Goal: Entertainment & Leisure: Consume media (video, audio)

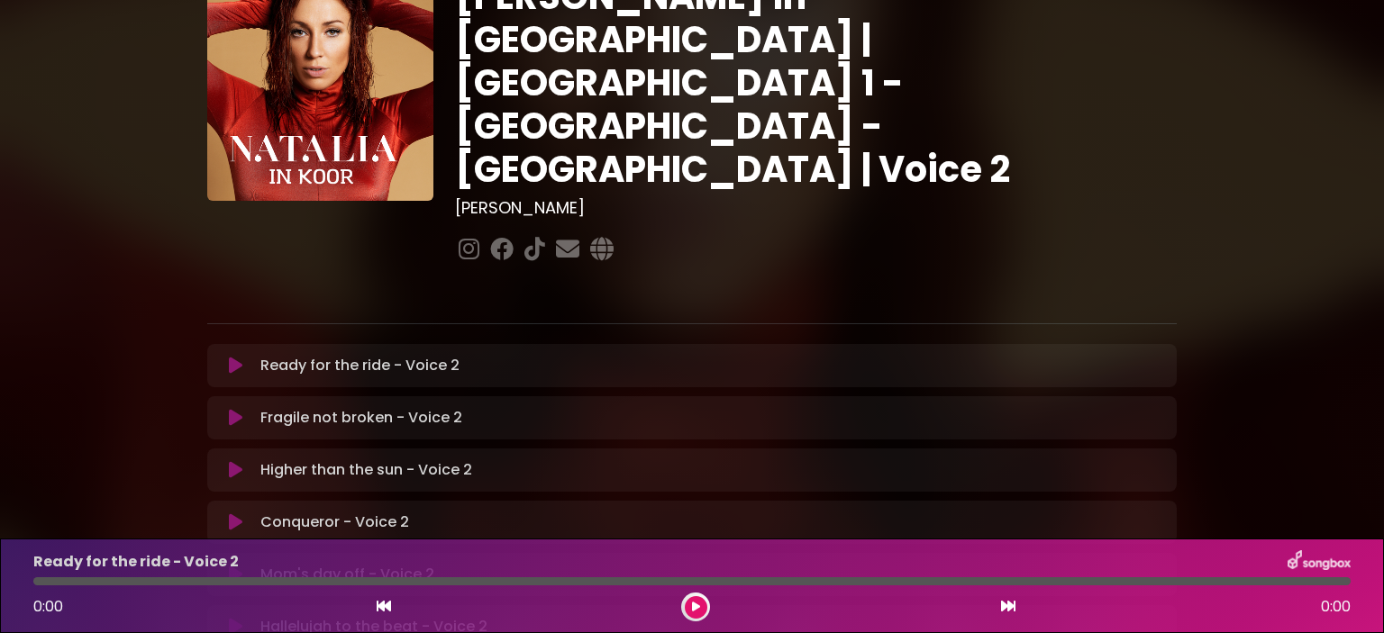
click at [239, 357] on icon at bounding box center [236, 366] width 14 height 18
click at [68, 283] on div "Natalia in Koor | Antwerpen 1 - Gent - Leuven | Voice 2 Hans Primusz" at bounding box center [692, 462] width 1384 height 1061
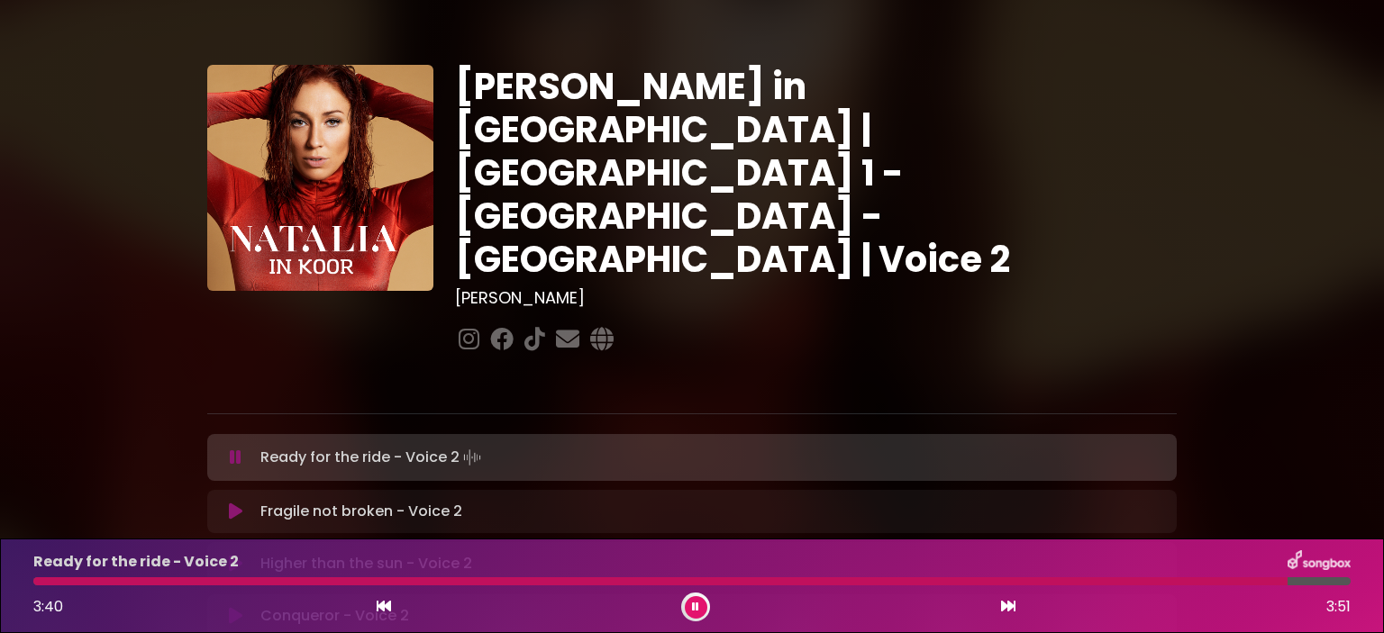
click at [40, 596] on div "3:40" at bounding box center [55, 607] width 45 height 22
click at [41, 590] on div "Ready for the ride - Voice 2 3:41 3:51" at bounding box center [692, 585] width 1339 height 71
click at [78, 588] on div "Ready for the ride - Voice 2 3:42 3:51" at bounding box center [692, 585] width 1339 height 71
click at [76, 583] on div at bounding box center [666, 581] width 1266 height 8
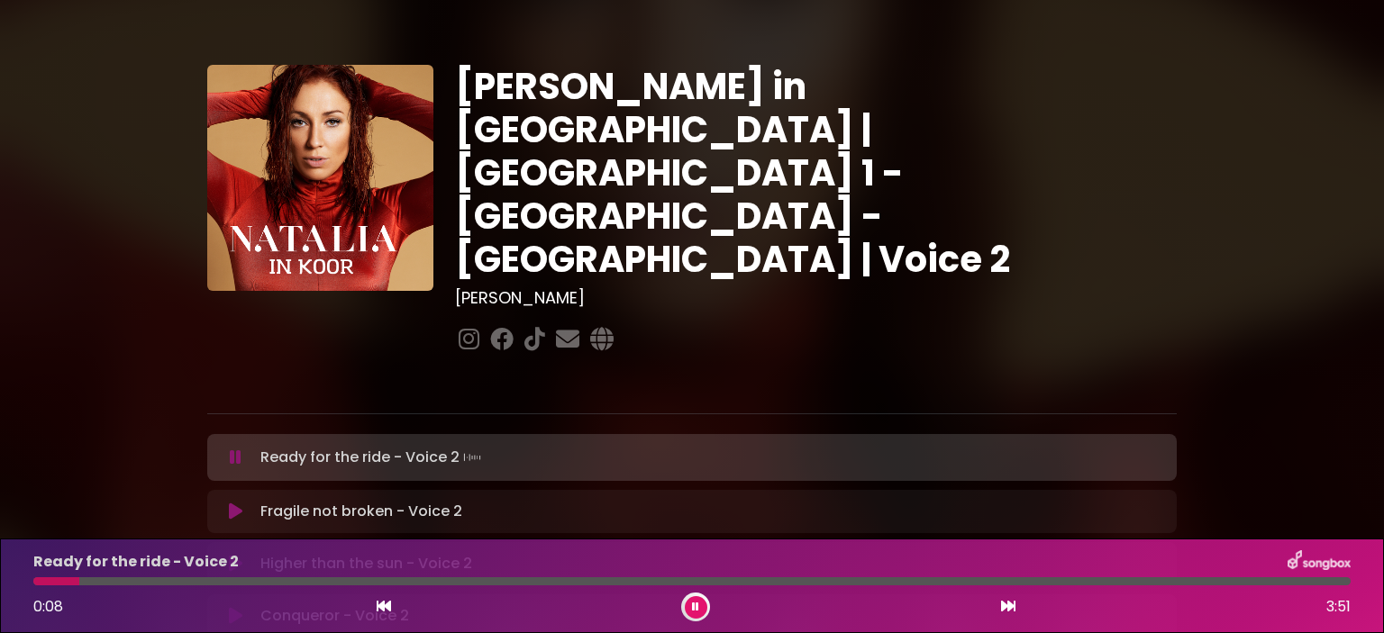
click at [100, 577] on div at bounding box center [691, 581] width 1317 height 8
click at [137, 574] on div "Ready for the ride - Voice 2 0:12 3:51" at bounding box center [692, 585] width 1339 height 71
click at [174, 584] on div at bounding box center [691, 581] width 1317 height 8
click at [193, 582] on div at bounding box center [691, 581] width 1317 height 8
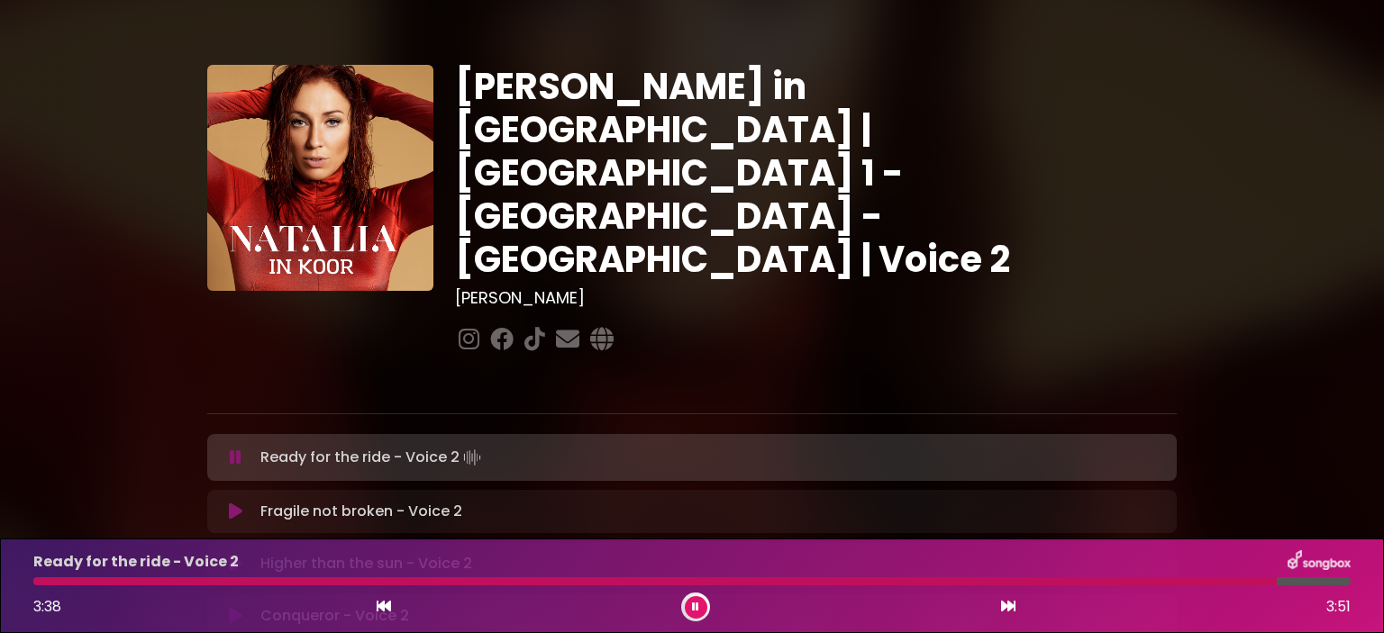
click at [197, 586] on div at bounding box center [654, 581] width 1243 height 8
drag, startPoint x: 313, startPoint y: 443, endPoint x: 230, endPoint y: 455, distance: 83.7
click at [312, 501] on p "Fragile not broken - Voice 2 Loading Track..." at bounding box center [361, 512] width 202 height 22
click at [222, 503] on button at bounding box center [235, 512] width 35 height 18
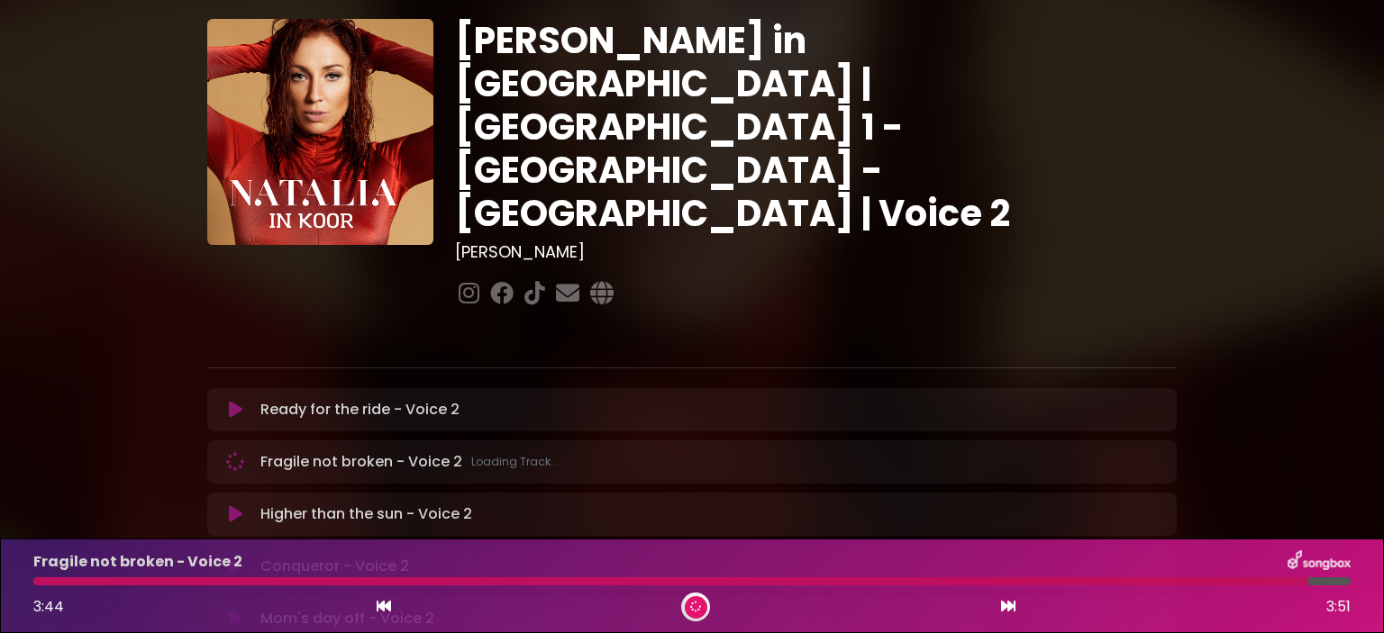
scroll to position [90, 0]
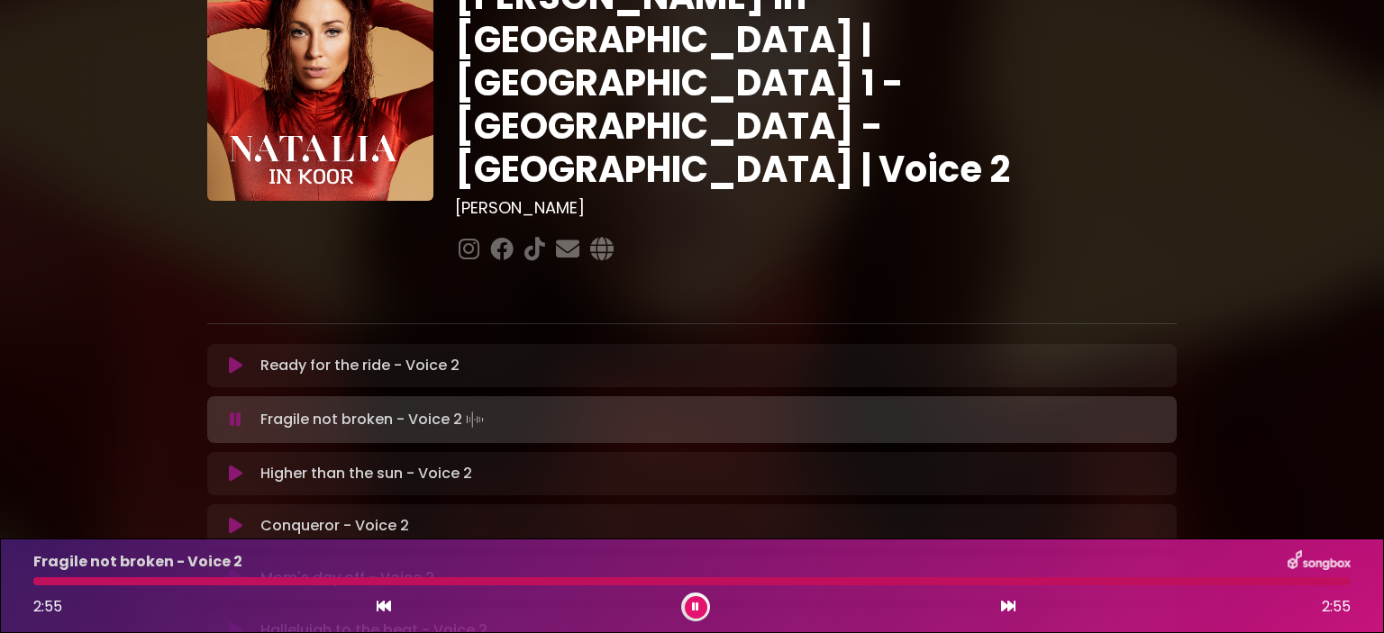
click at [40, 590] on div "Fragile not broken - Voice 2 2:55 2:55" at bounding box center [692, 585] width 1339 height 71
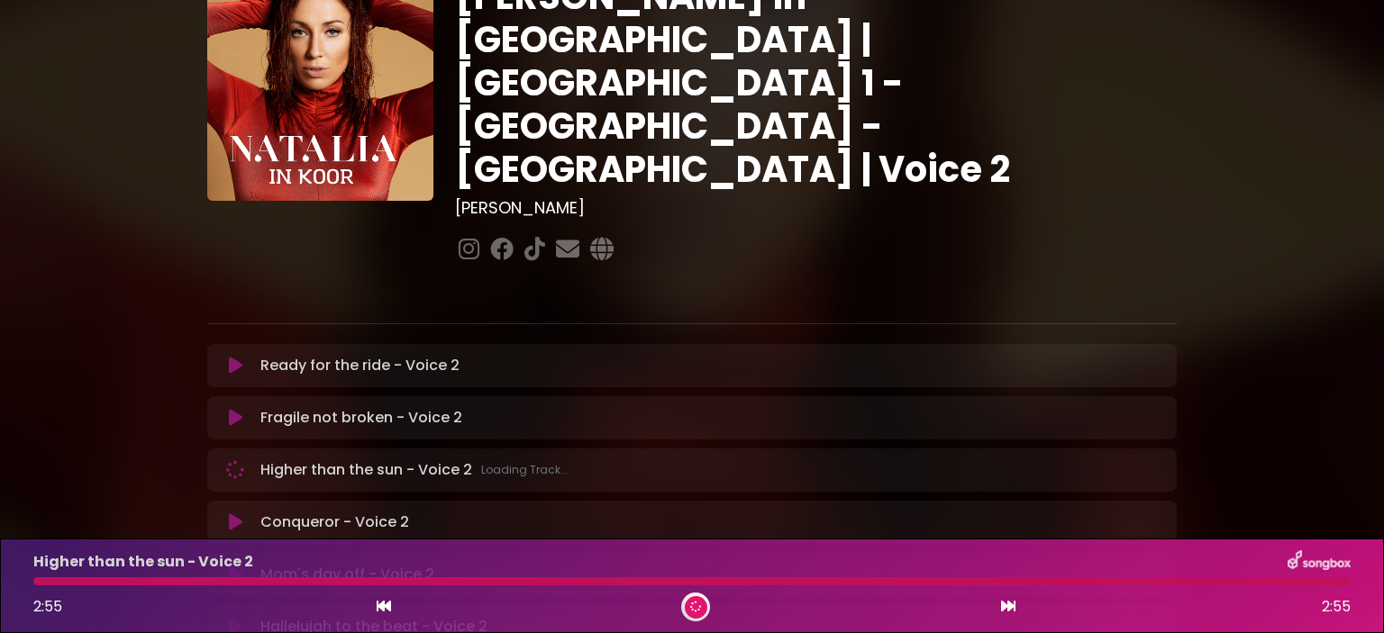
click at [40, 590] on div "Higher than the sun - Voice 2 2:55 2:55" at bounding box center [692, 585] width 1339 height 71
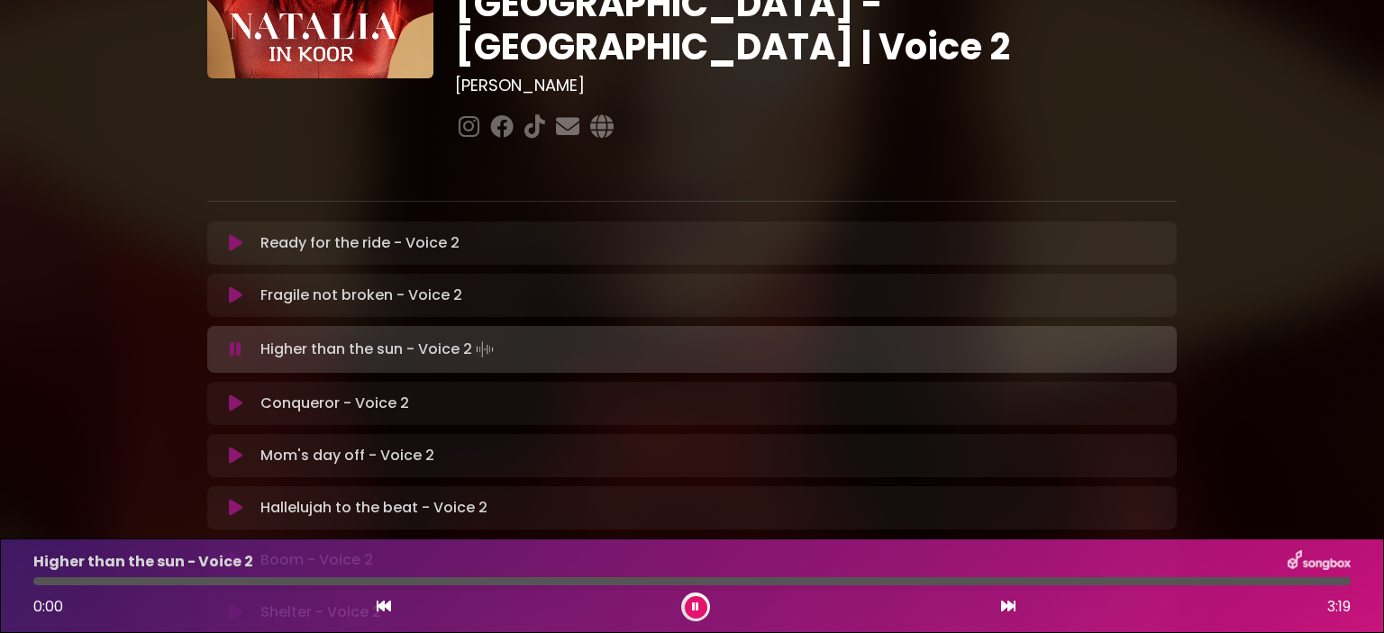
scroll to position [0, 0]
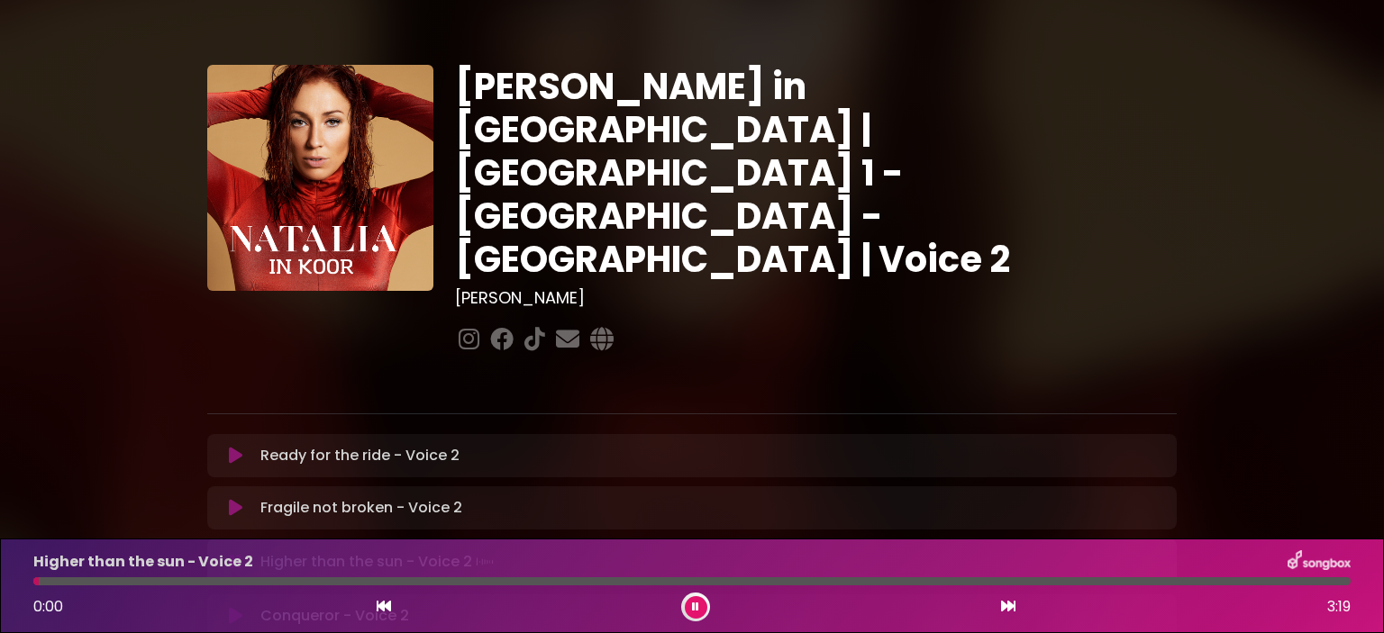
click at [236, 497] on icon at bounding box center [235, 508] width 20 height 23
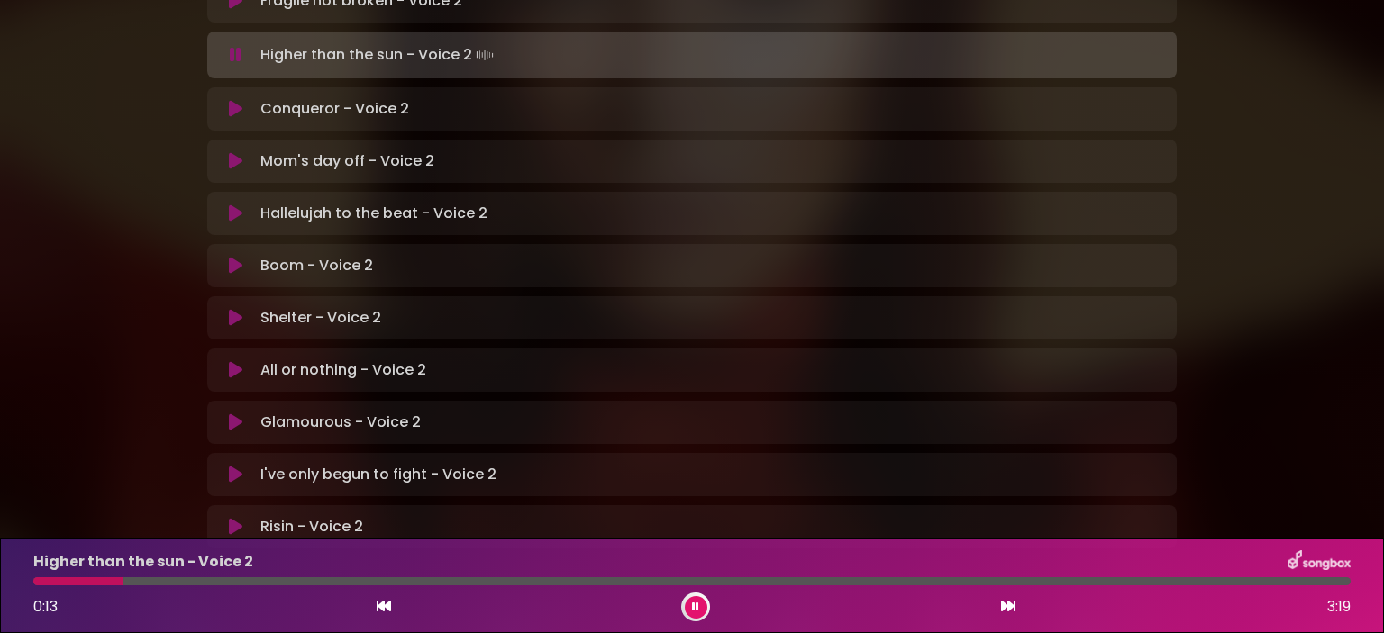
scroll to position [565, 0]
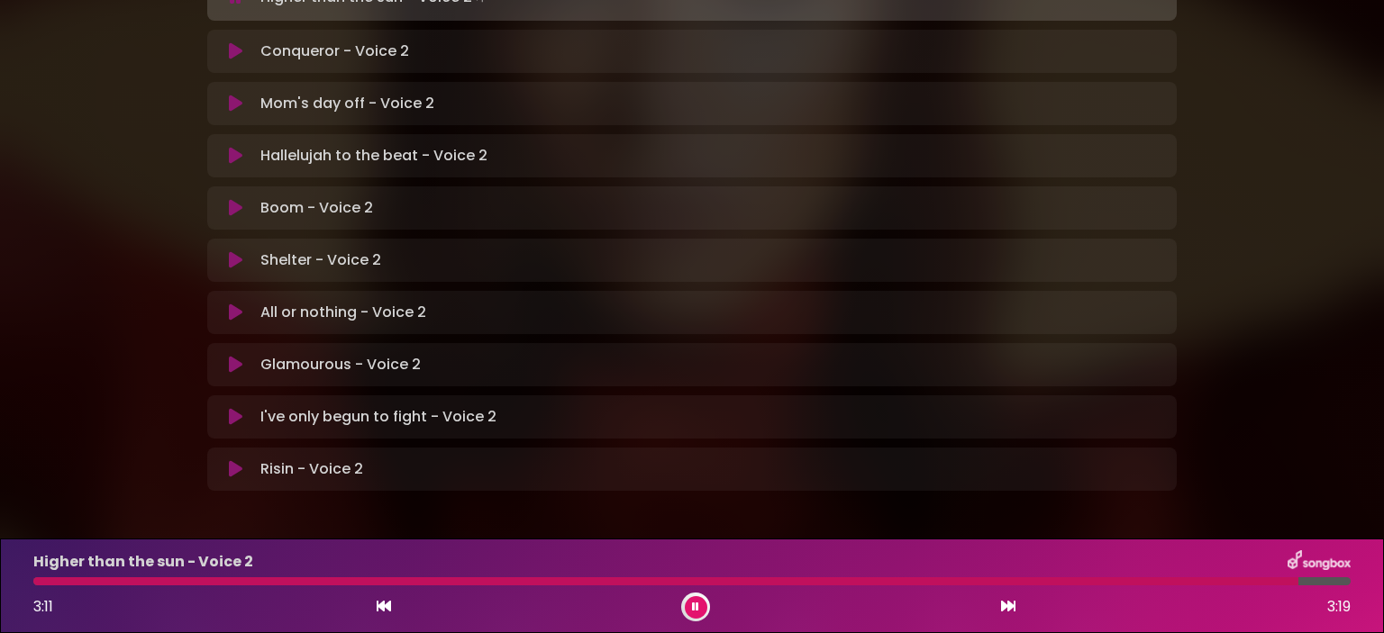
click at [67, 594] on div "3:11 3:19" at bounding box center [692, 607] width 1339 height 29
click at [53, 588] on div "Higher than the sun - Voice 2 3:11 3:19" at bounding box center [692, 585] width 1339 height 71
click at [47, 586] on div at bounding box center [667, 581] width 1269 height 8
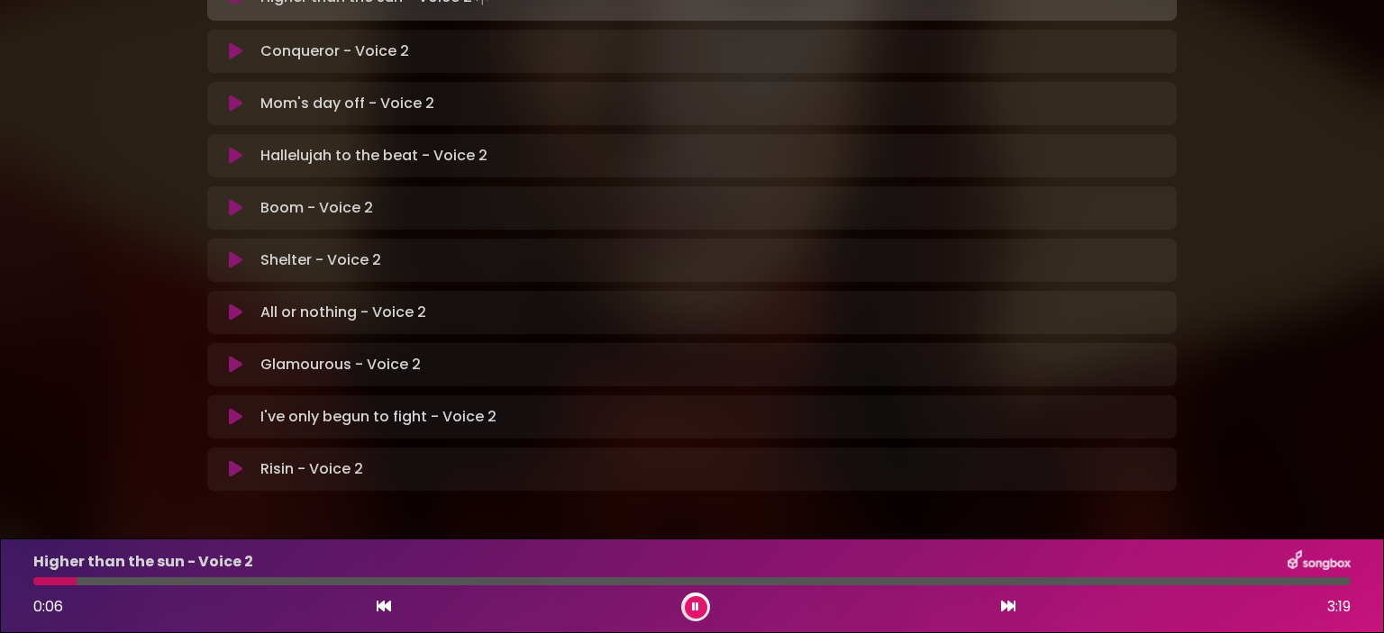
click at [97, 583] on div at bounding box center [691, 581] width 1317 height 8
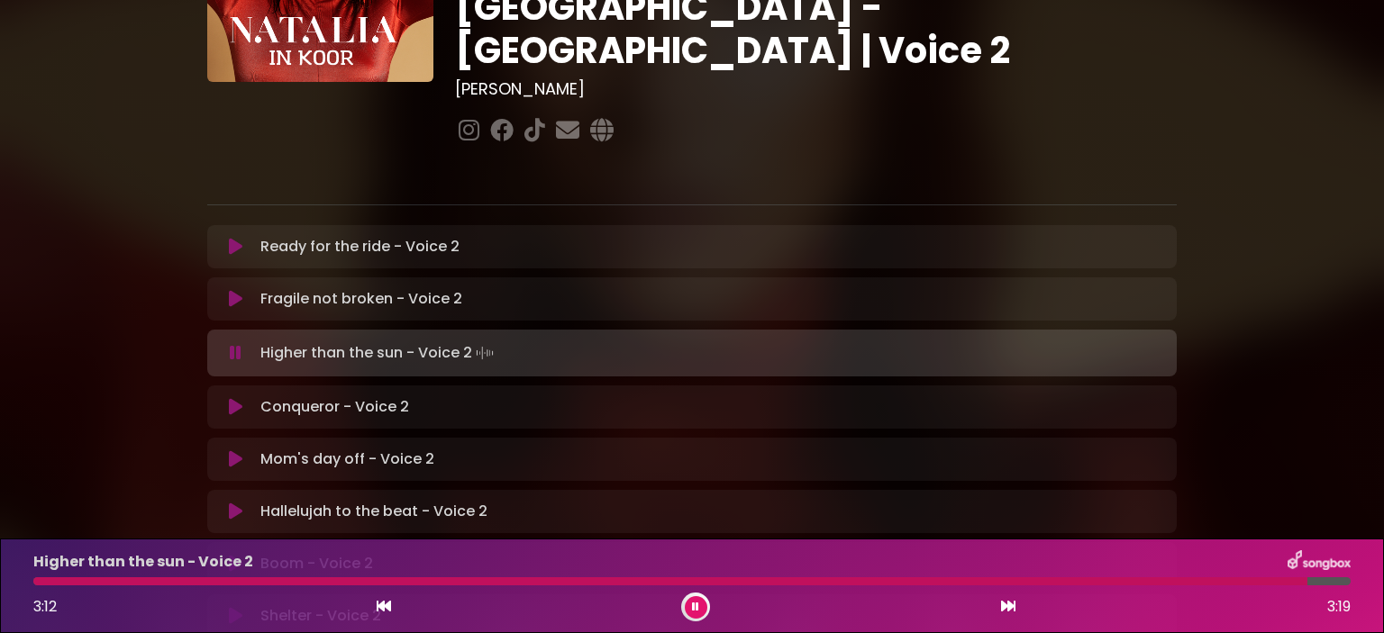
scroll to position [204, 0]
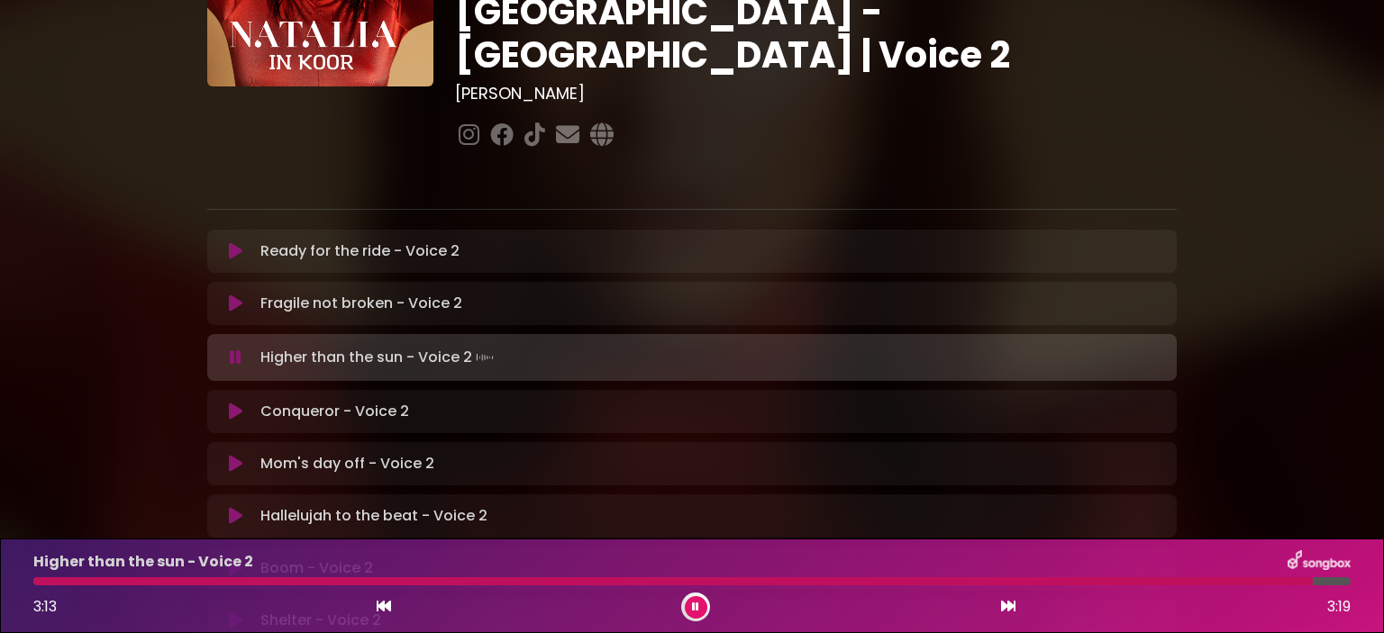
click at [238, 390] on div "Conqueror - Voice 2 Loading Track... Your Feedback" at bounding box center [691, 411] width 969 height 43
click at [233, 403] on icon at bounding box center [236, 412] width 14 height 18
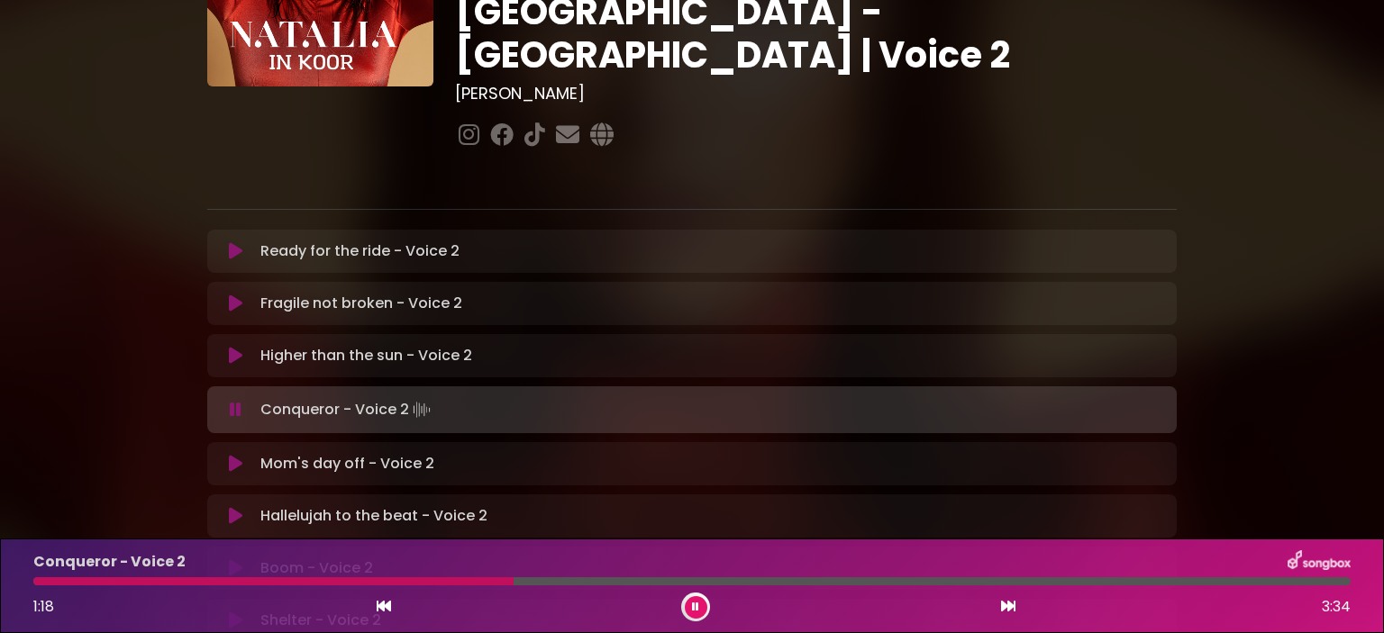
click at [468, 574] on div "Conqueror - Voice 2 1:18 3:34" at bounding box center [692, 585] width 1339 height 71
click at [439, 586] on div "Conqueror - Voice 2 1:18 3:34" at bounding box center [692, 585] width 1339 height 71
click at [445, 583] on div at bounding box center [275, 581] width 485 height 8
click at [479, 577] on div at bounding box center [292, 581] width 518 height 8
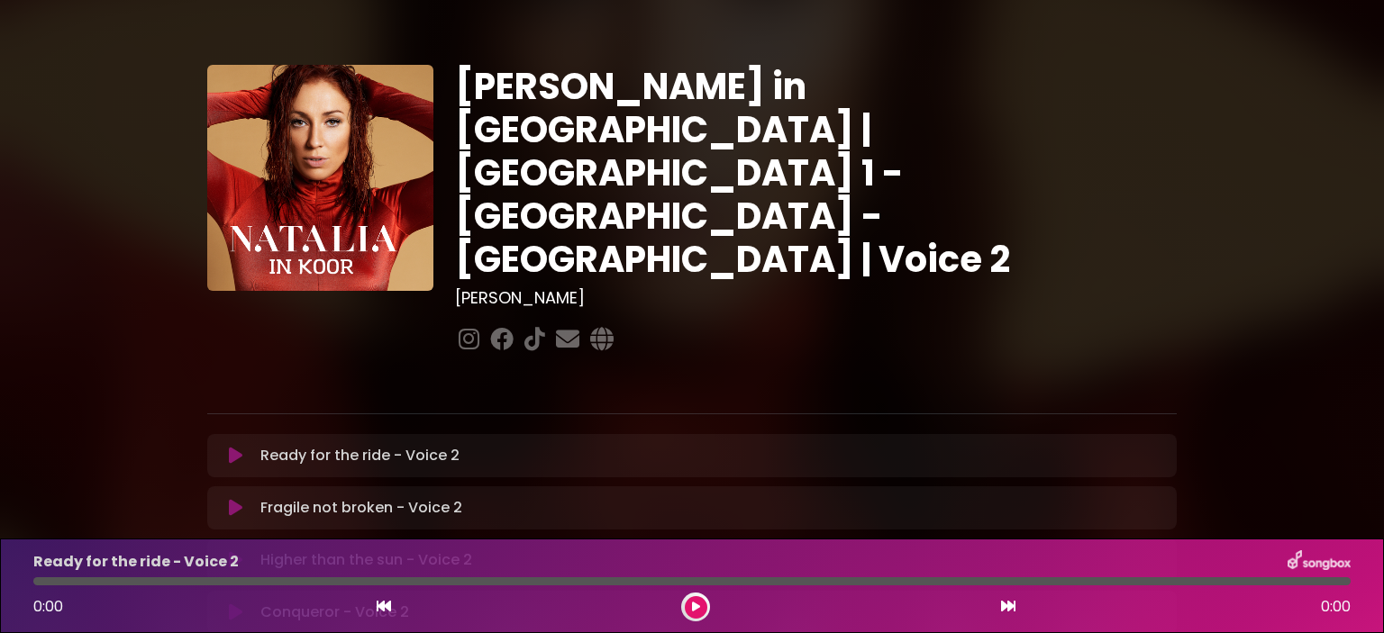
scroll to position [90, 0]
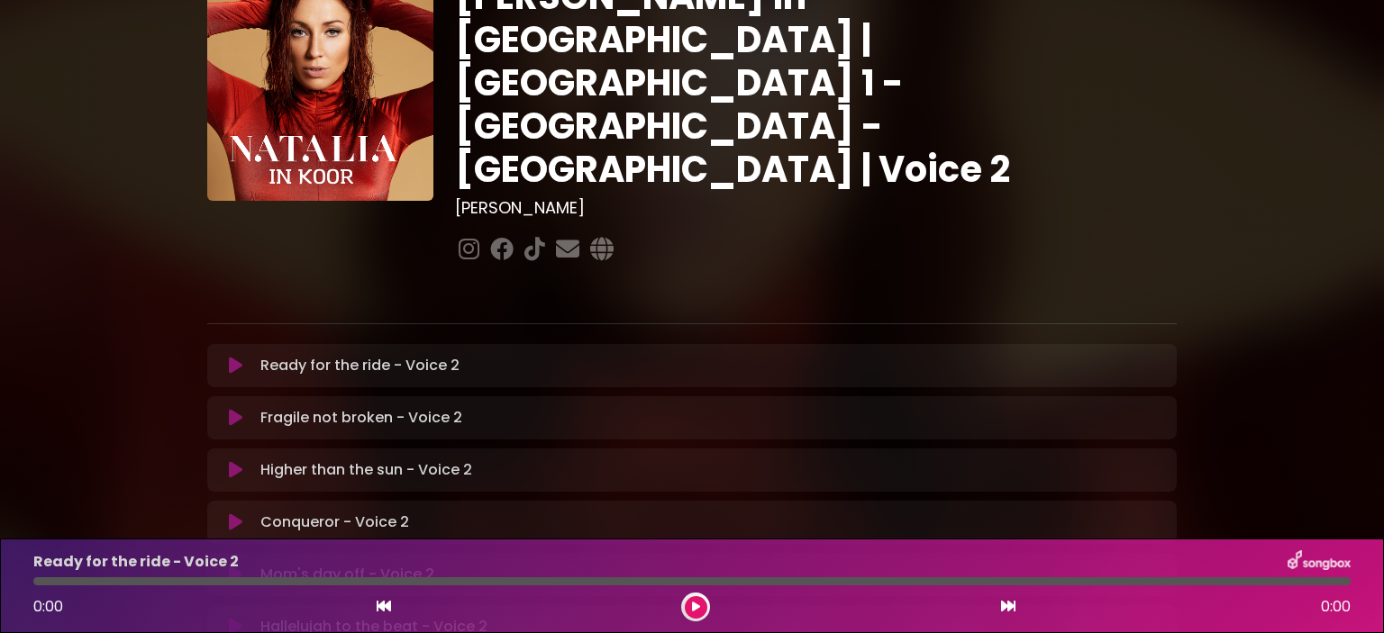
click at [229, 513] on icon at bounding box center [236, 522] width 14 height 18
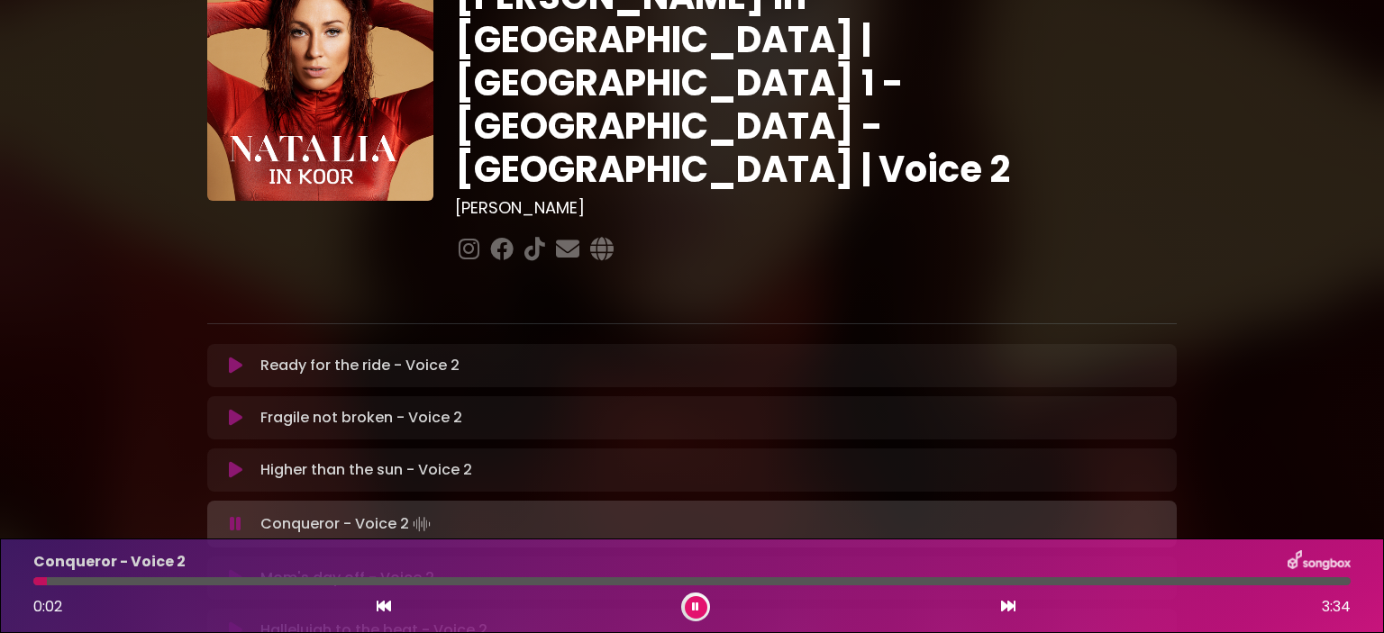
click at [105, 583] on div at bounding box center [691, 581] width 1317 height 8
click at [184, 586] on div "Conqueror - Voice 2 0:16 3:34" at bounding box center [692, 585] width 1339 height 71
click at [184, 583] on div at bounding box center [691, 581] width 1317 height 8
click at [114, 374] on div "[PERSON_NAME] in [GEOGRAPHIC_DATA] | [GEOGRAPHIC_DATA] 1 - [GEOGRAPHIC_DATA] - …" at bounding box center [691, 464] width 1189 height 1065
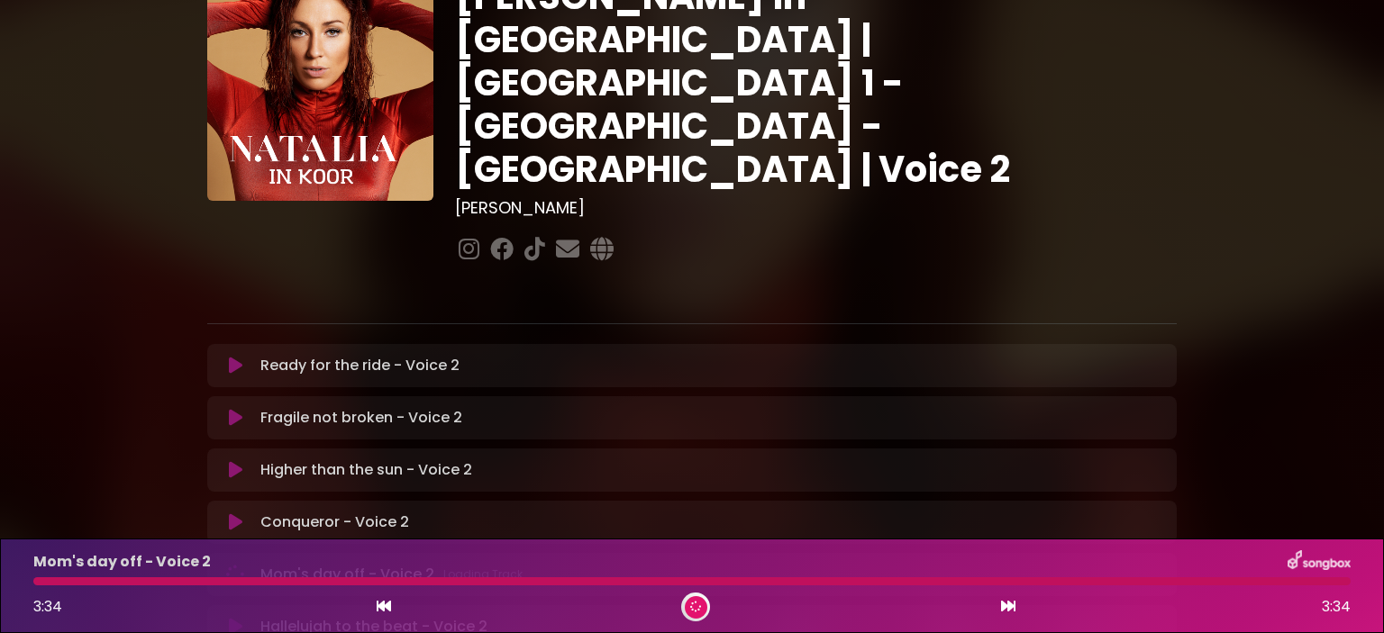
click at [237, 501] on div "Conqueror - Voice 2 Loading Track... Your Feedback" at bounding box center [691, 522] width 969 height 43
click at [329, 512] on p "Conqueror - Voice 2 Loading Track..." at bounding box center [334, 523] width 149 height 22
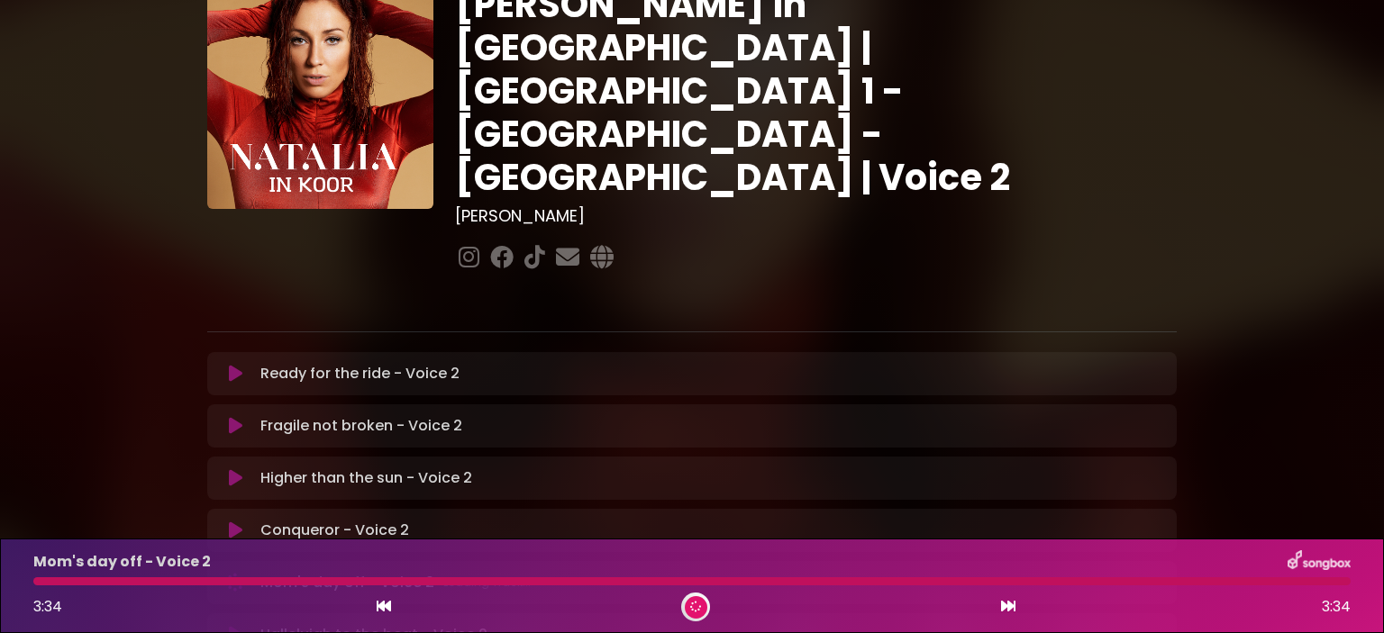
scroll to position [180, 0]
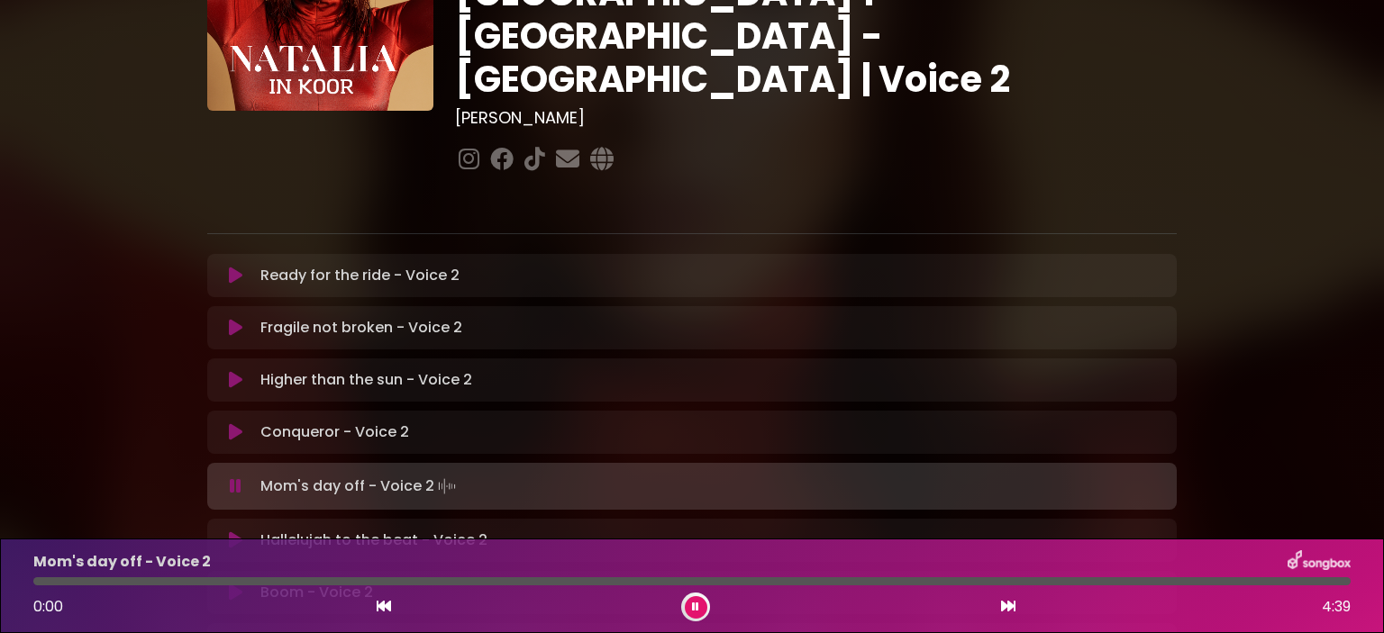
click at [339, 422] on p "Conqueror - Voice 2 Loading Track..." at bounding box center [334, 433] width 149 height 22
click at [238, 423] on icon at bounding box center [236, 432] width 14 height 18
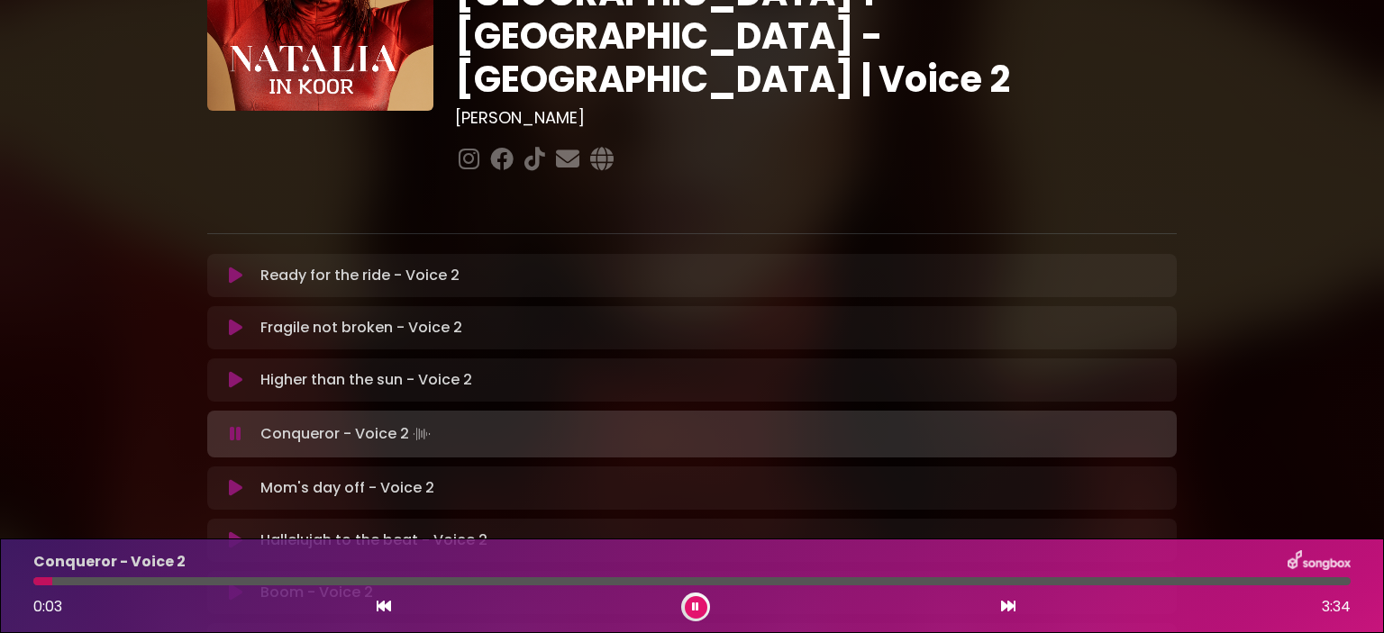
click at [116, 585] on div at bounding box center [691, 581] width 1317 height 8
click at [186, 581] on div at bounding box center [691, 581] width 1317 height 8
click at [263, 571] on div "Conqueror - Voice 2" at bounding box center [692, 561] width 1339 height 23
click at [277, 579] on div at bounding box center [691, 581] width 1317 height 8
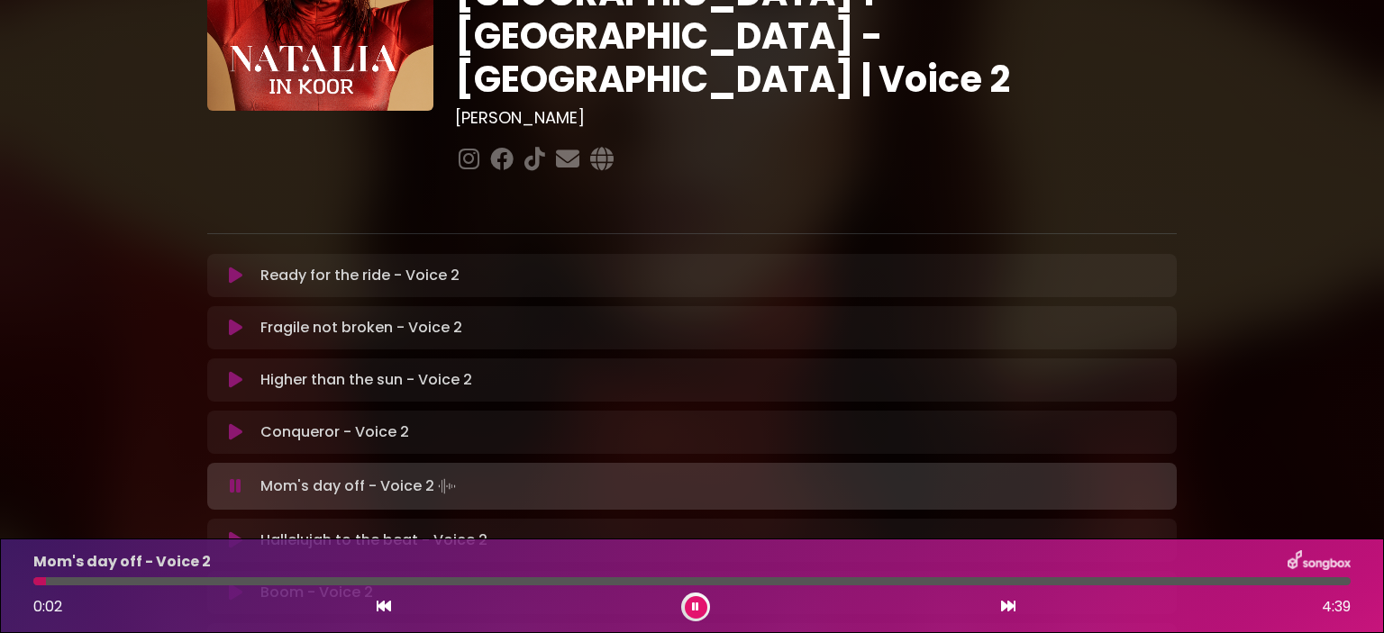
click at [229, 267] on icon at bounding box center [236, 276] width 14 height 18
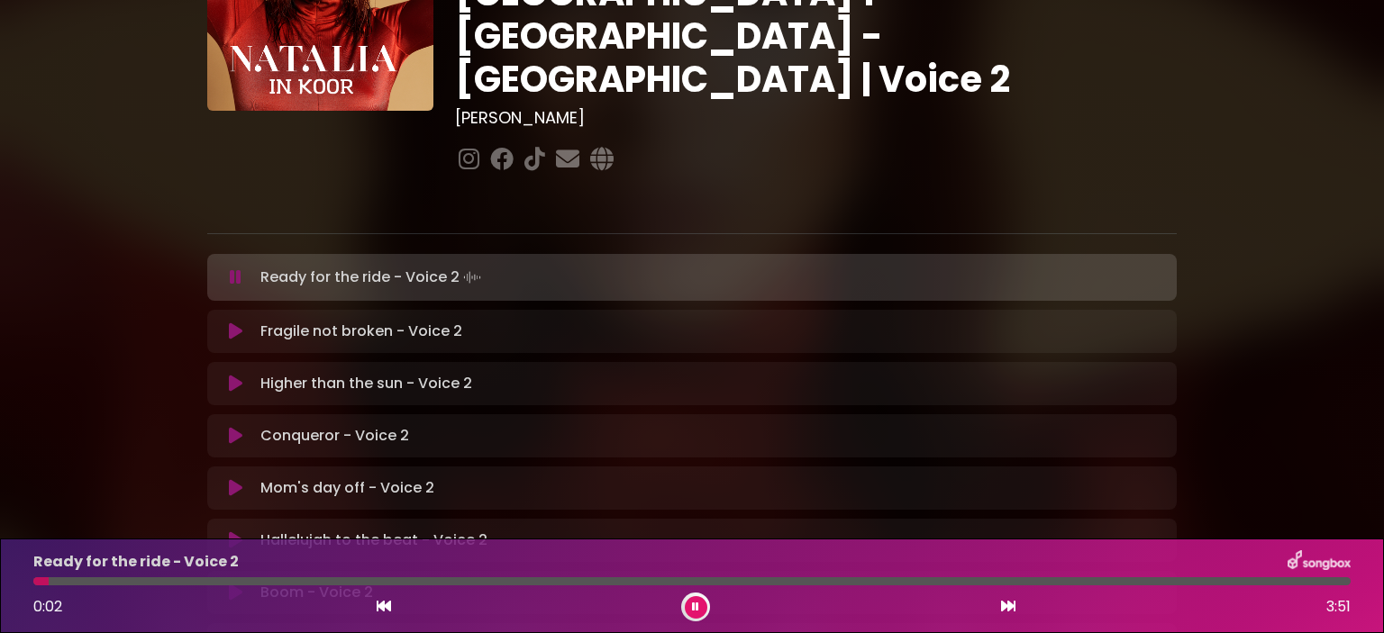
click at [203, 586] on div "Ready for the ride - Voice 2 0:02 3:51" at bounding box center [692, 585] width 1339 height 71
click at [204, 581] on div at bounding box center [691, 581] width 1317 height 8
click at [431, 582] on div at bounding box center [335, 581] width 604 height 8
click at [497, 581] on div at bounding box center [691, 581] width 1317 height 8
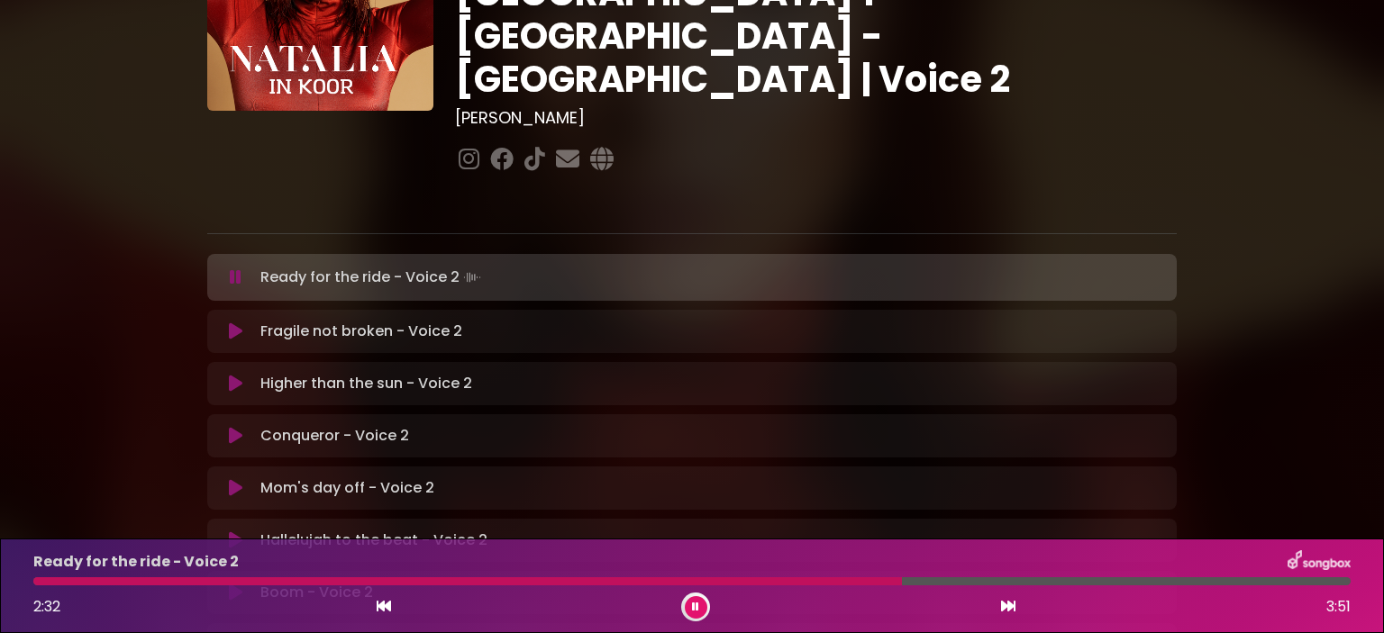
click at [814, 577] on div "Ready for the ride - Voice 2 2:32 3:51" at bounding box center [692, 585] width 1339 height 71
click at [809, 579] on div at bounding box center [468, 581] width 871 height 8
click at [796, 584] on div at bounding box center [454, 581] width 843 height 8
click at [692, 608] on icon at bounding box center [695, 607] width 9 height 12
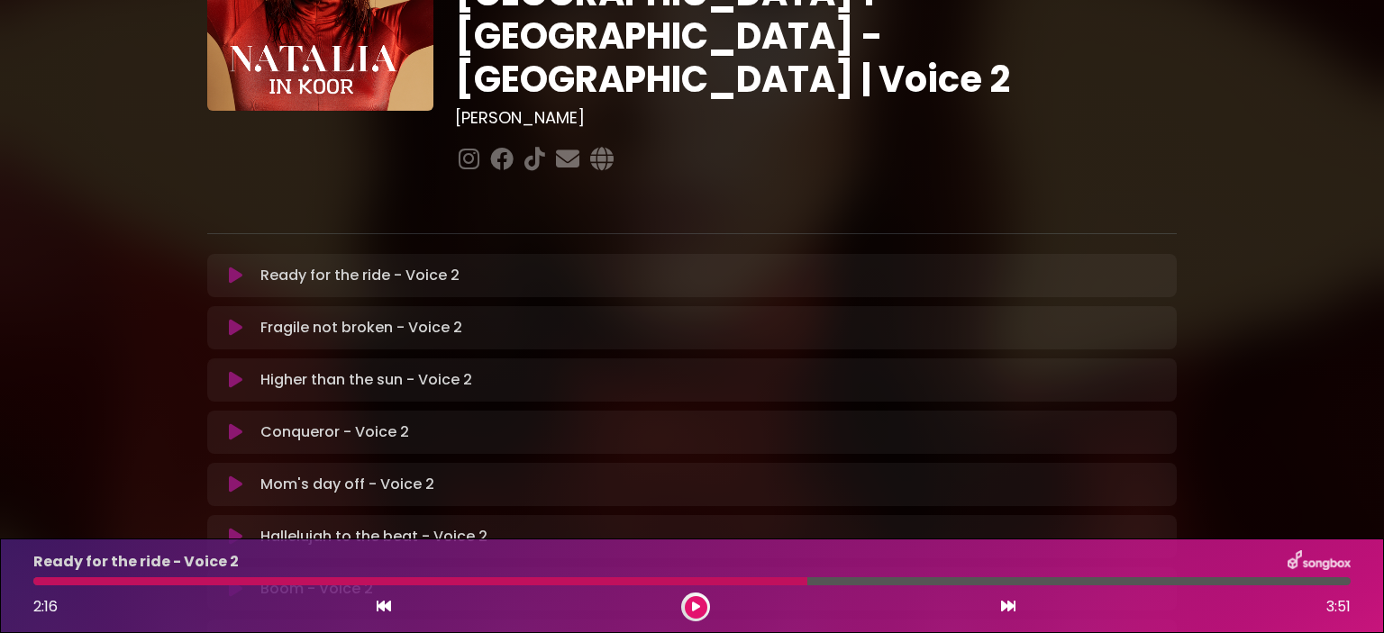
click at [692, 608] on icon at bounding box center [695, 607] width 10 height 13
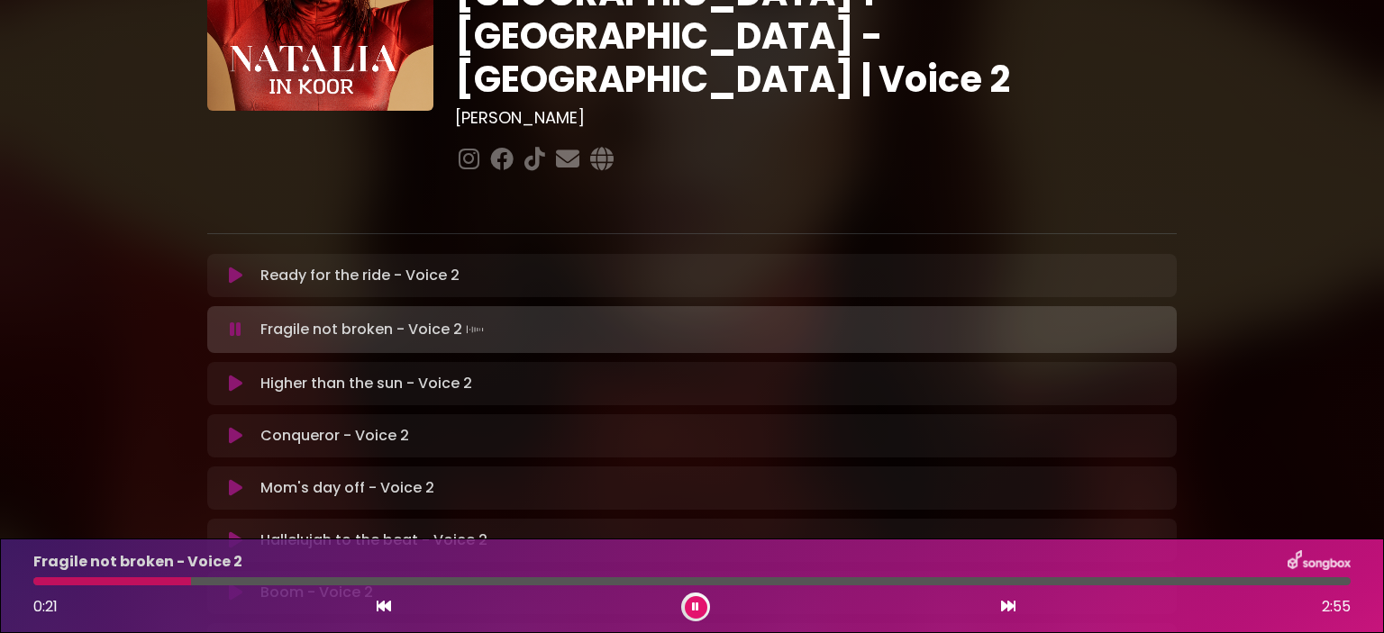
click at [254, 576] on div "Fragile not broken - Voice 2 0:21 2:55" at bounding box center [692, 585] width 1339 height 71
click at [254, 578] on div at bounding box center [691, 581] width 1317 height 8
click at [240, 579] on div at bounding box center [157, 581] width 249 height 8
click at [213, 582] on div at bounding box center [145, 581] width 225 height 8
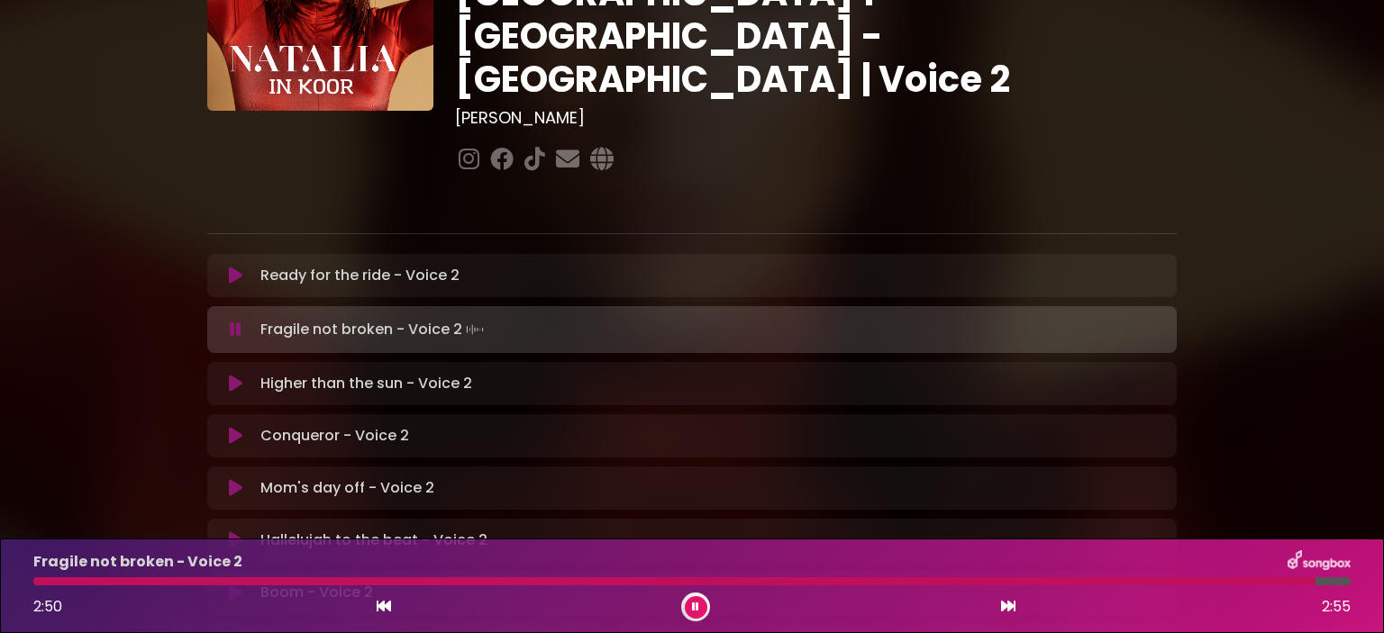
click at [85, 604] on div "2:50 2:55" at bounding box center [692, 607] width 1339 height 29
click at [40, 585] on div at bounding box center [677, 581] width 1289 height 8
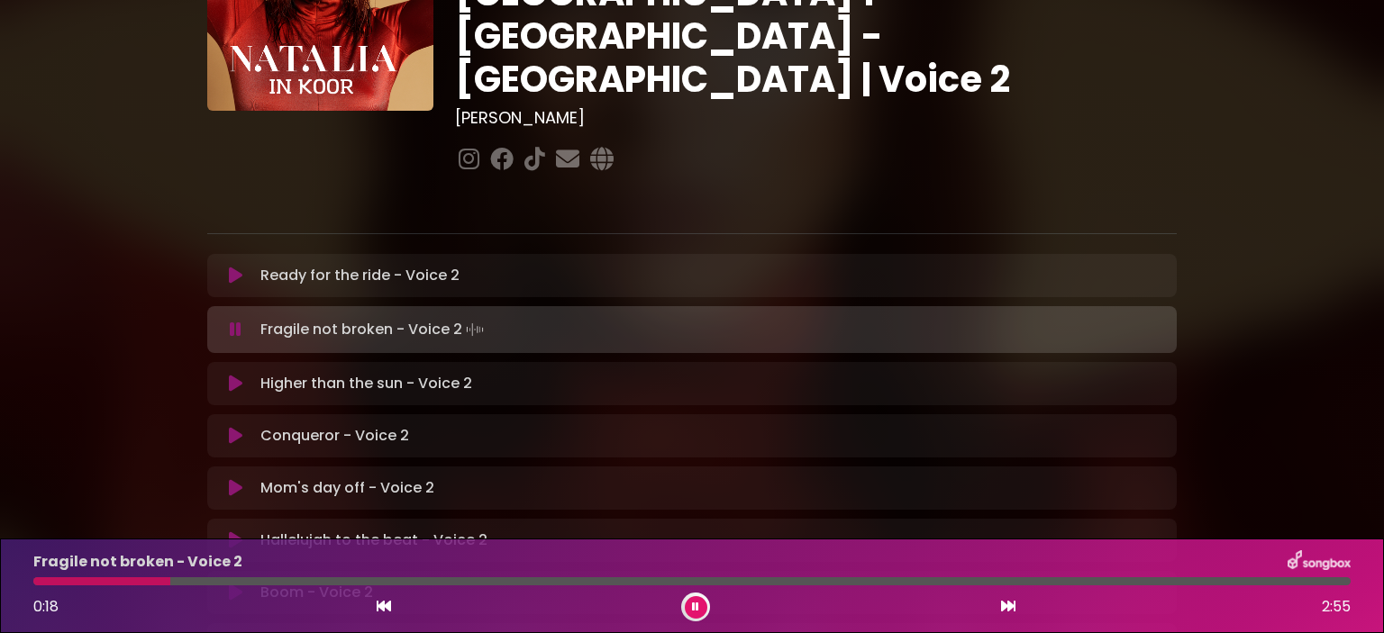
click at [255, 577] on div at bounding box center [691, 581] width 1317 height 8
click at [227, 584] on div at bounding box center [146, 581] width 227 height 8
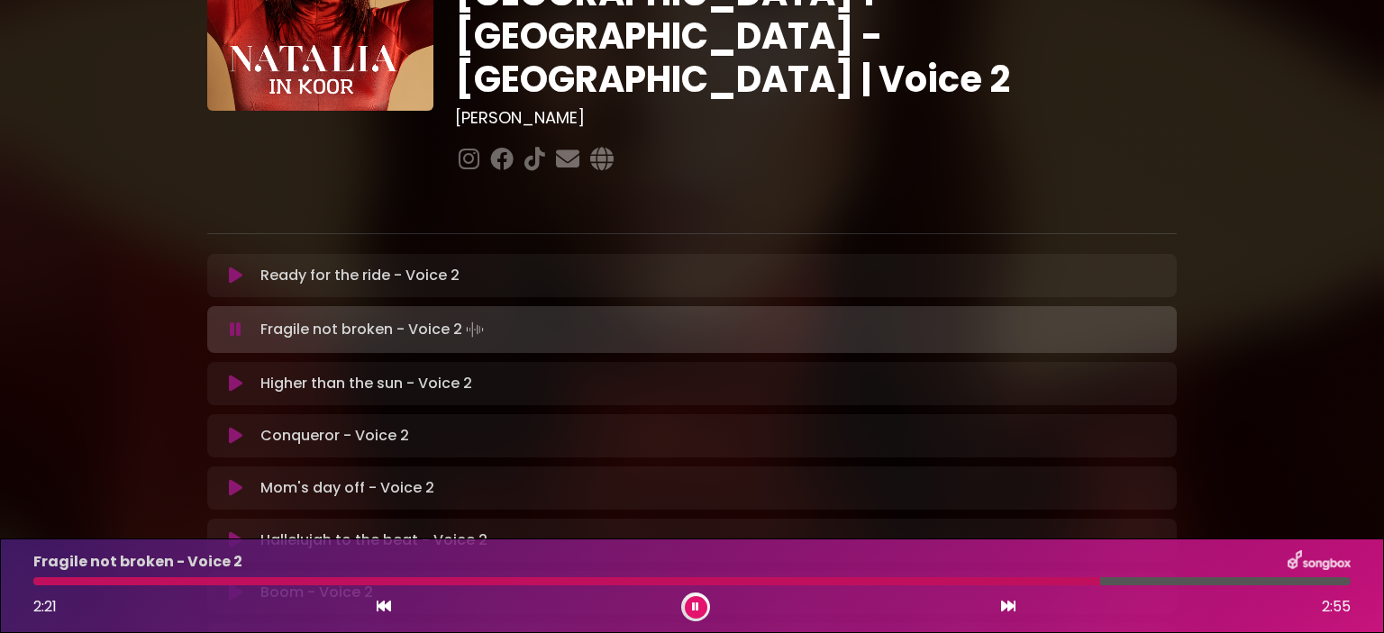
click at [951, 587] on div "Fragile not broken - Voice 2 2:21 2:55" at bounding box center [692, 585] width 1339 height 71
click at [950, 585] on div at bounding box center [568, 581] width 1070 height 8
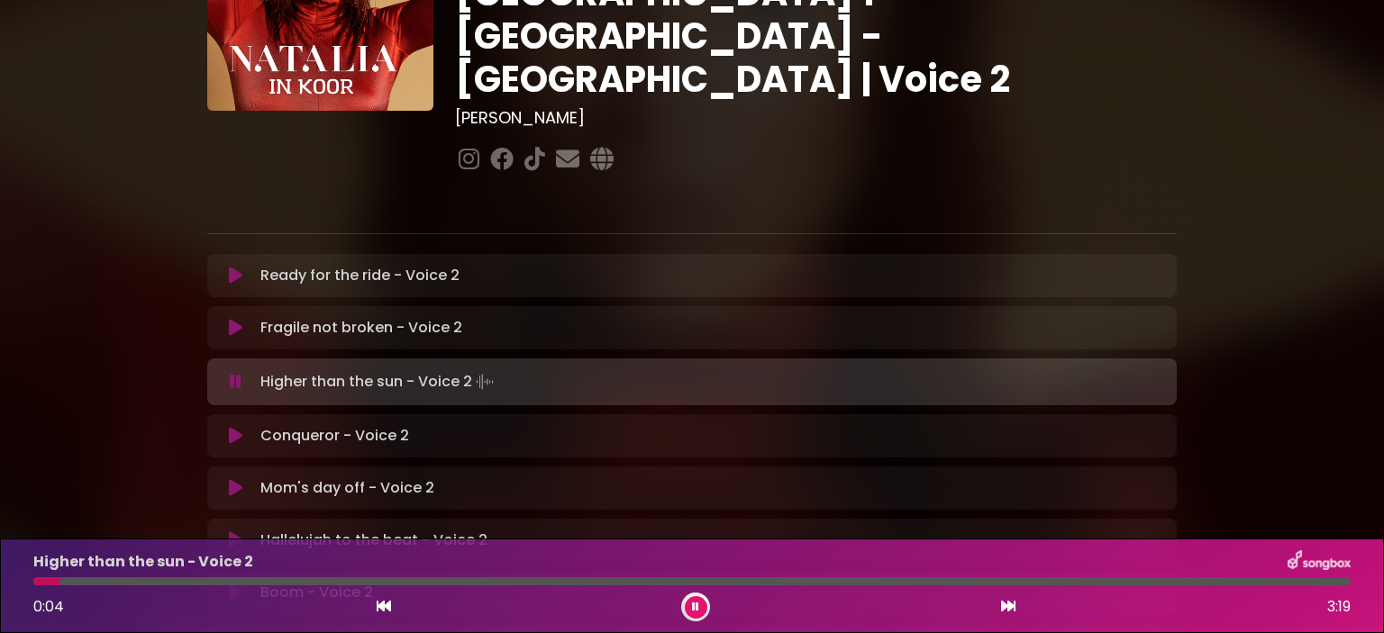
click at [145, 583] on div at bounding box center [691, 581] width 1317 height 8
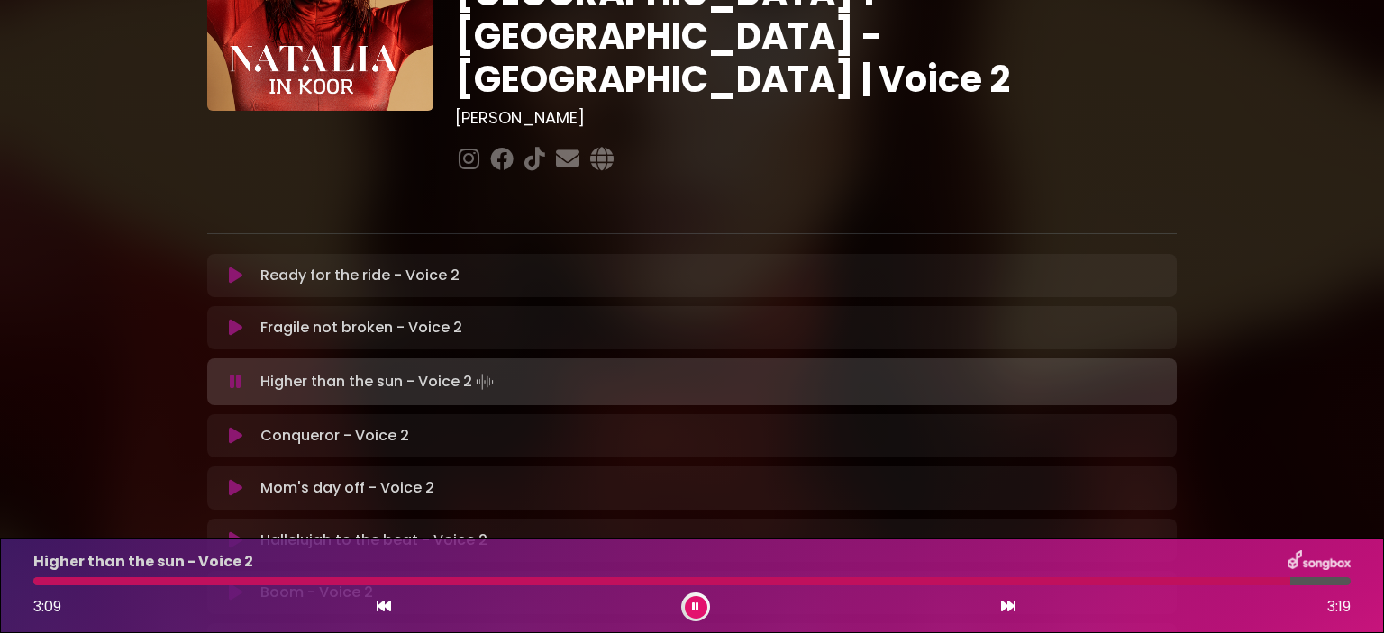
click at [574, 579] on div at bounding box center [661, 581] width 1257 height 8
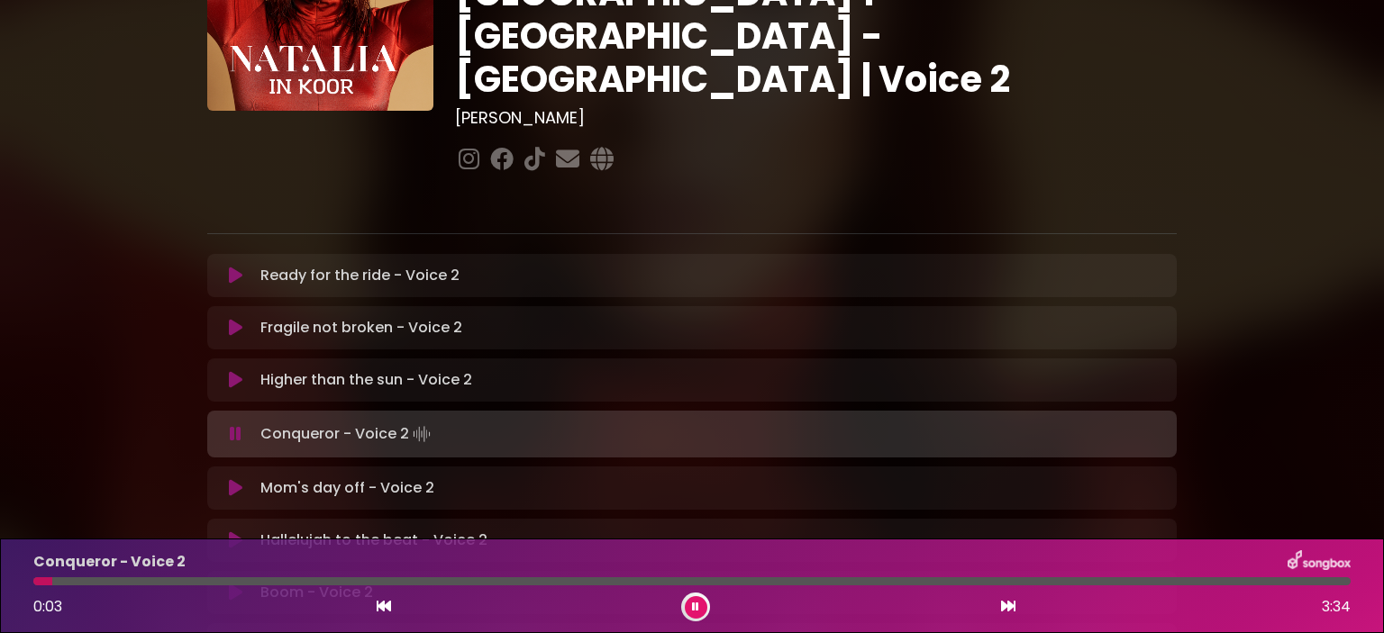
click at [285, 577] on div at bounding box center [691, 581] width 1317 height 8
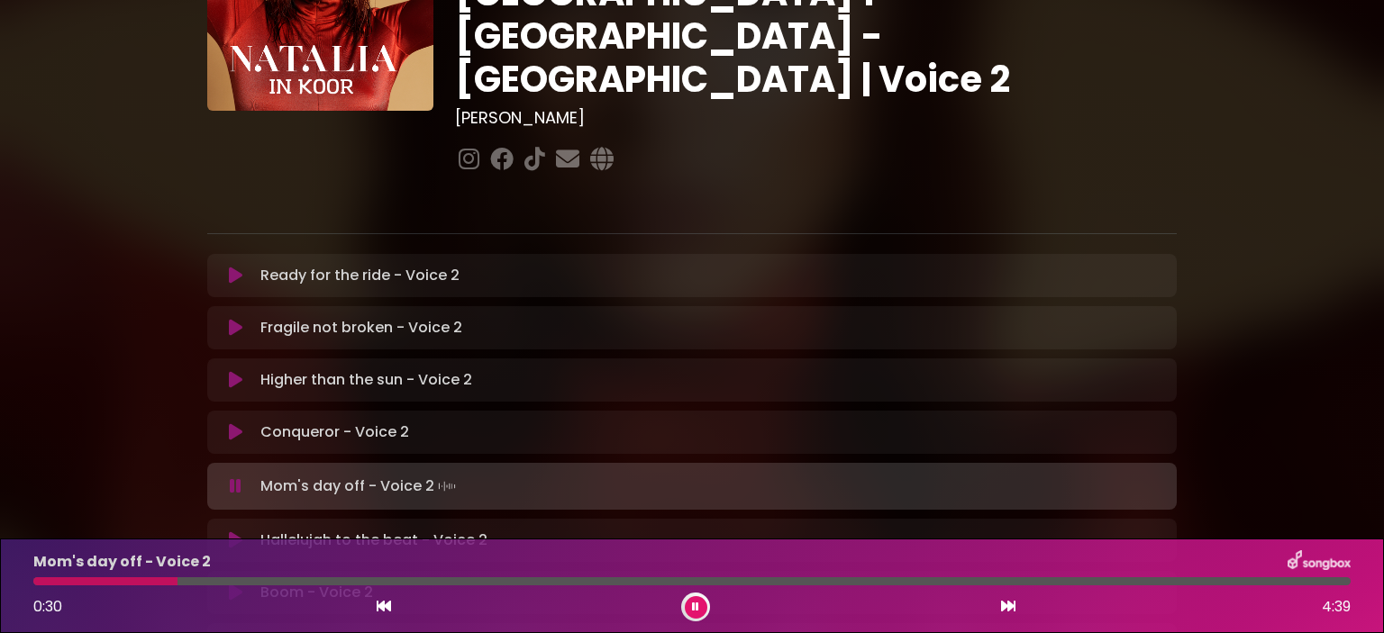
click at [692, 611] on icon at bounding box center [695, 607] width 11 height 13
